Goal: Task Accomplishment & Management: Manage account settings

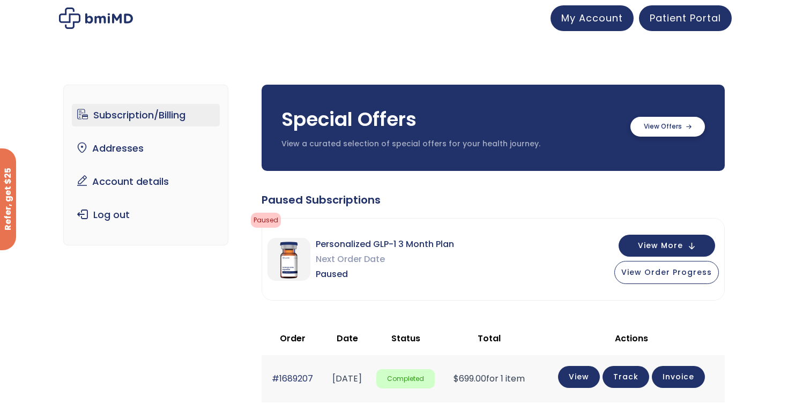
click at [670, 126] on label at bounding box center [667, 127] width 75 height 20
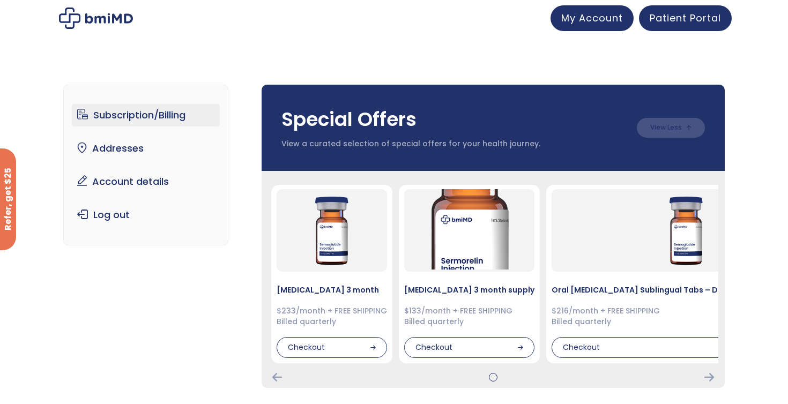
click at [8, 187] on div "Refer, get $25" at bounding box center [8, 199] width 16 height 102
click at [668, 15] on span "Patient Portal" at bounding box center [685, 16] width 71 height 13
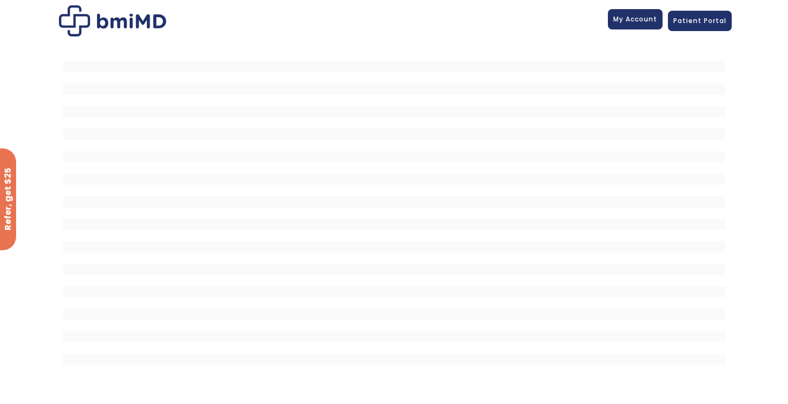
click at [643, 18] on span "My Account" at bounding box center [635, 18] width 44 height 9
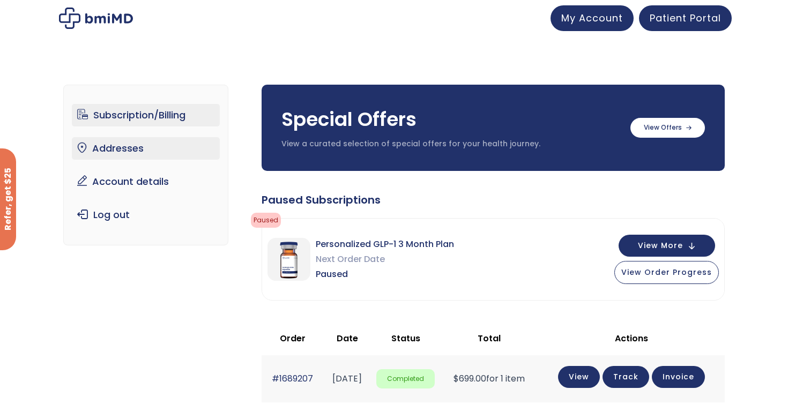
click at [109, 148] on link "Addresses" at bounding box center [146, 148] width 148 height 23
